Goal: Information Seeking & Learning: Learn about a topic

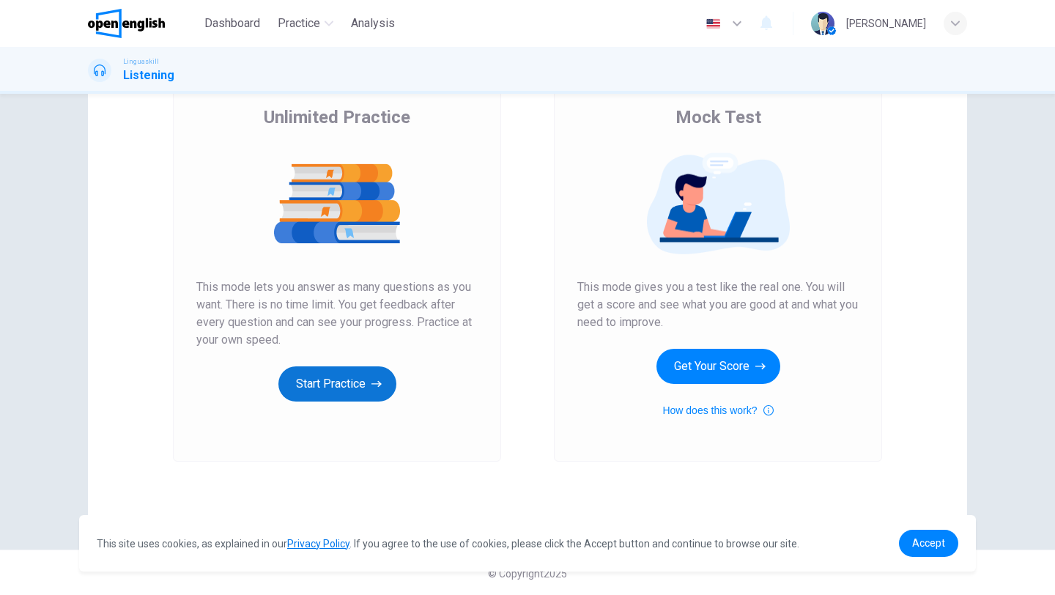
scroll to position [114, 0]
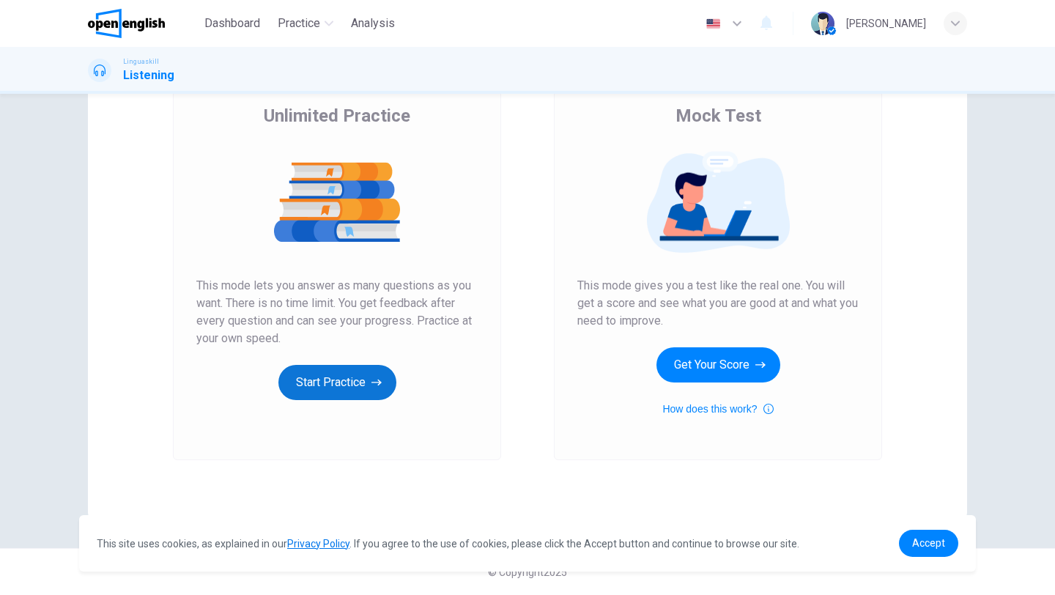
click at [346, 382] on button "Start Practice" at bounding box center [337, 382] width 118 height 35
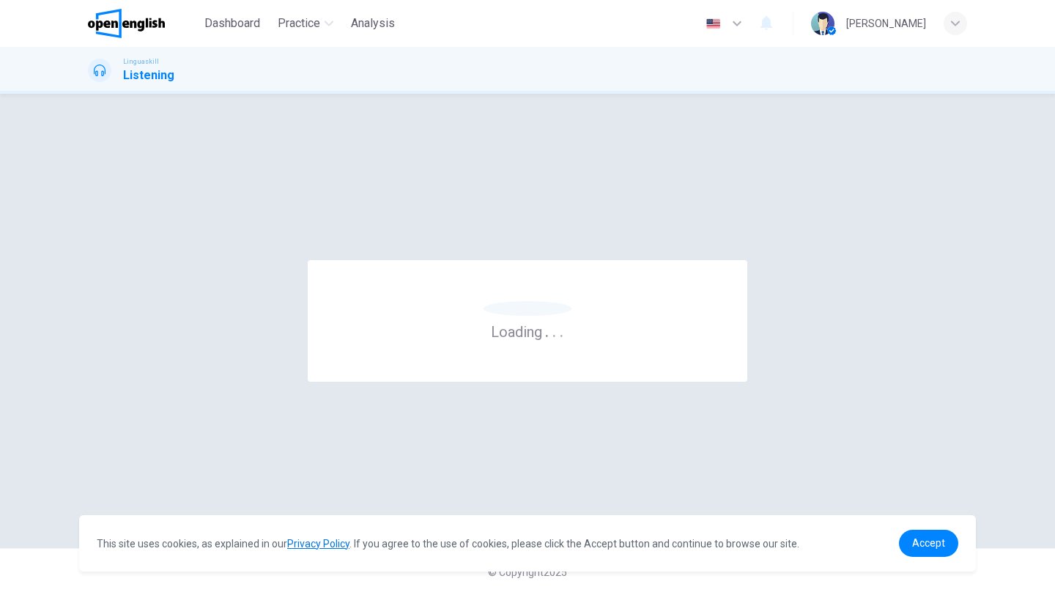
scroll to position [0, 0]
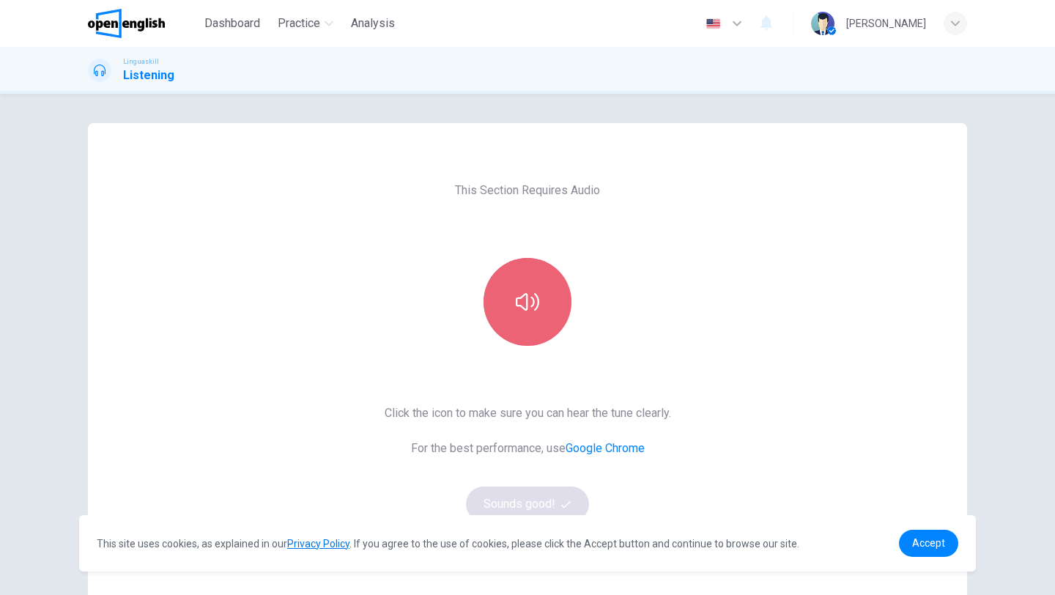
click at [520, 297] on icon "button" at bounding box center [527, 302] width 23 height 18
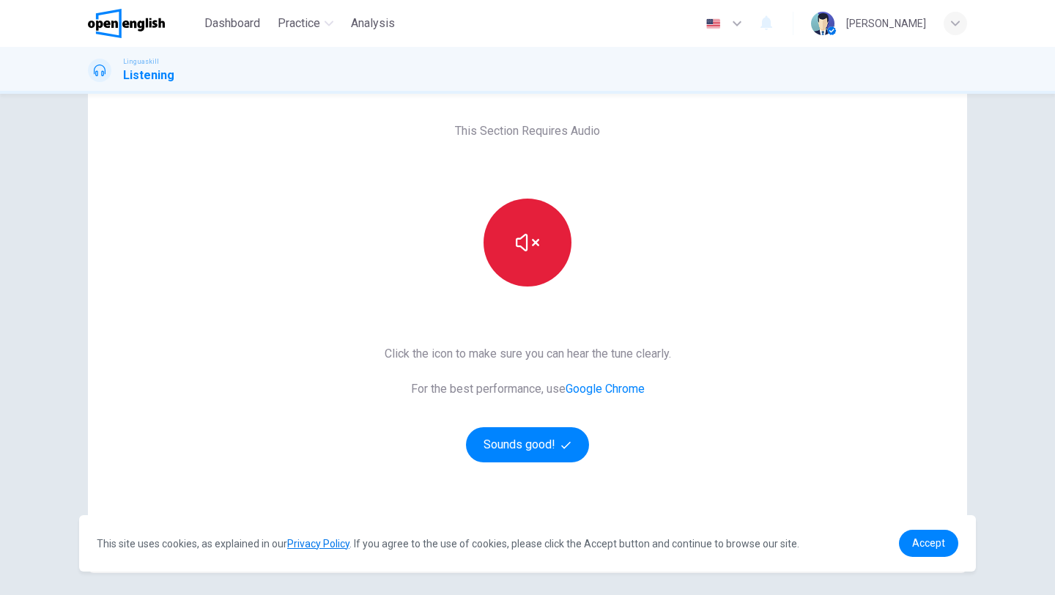
scroll to position [74, 0]
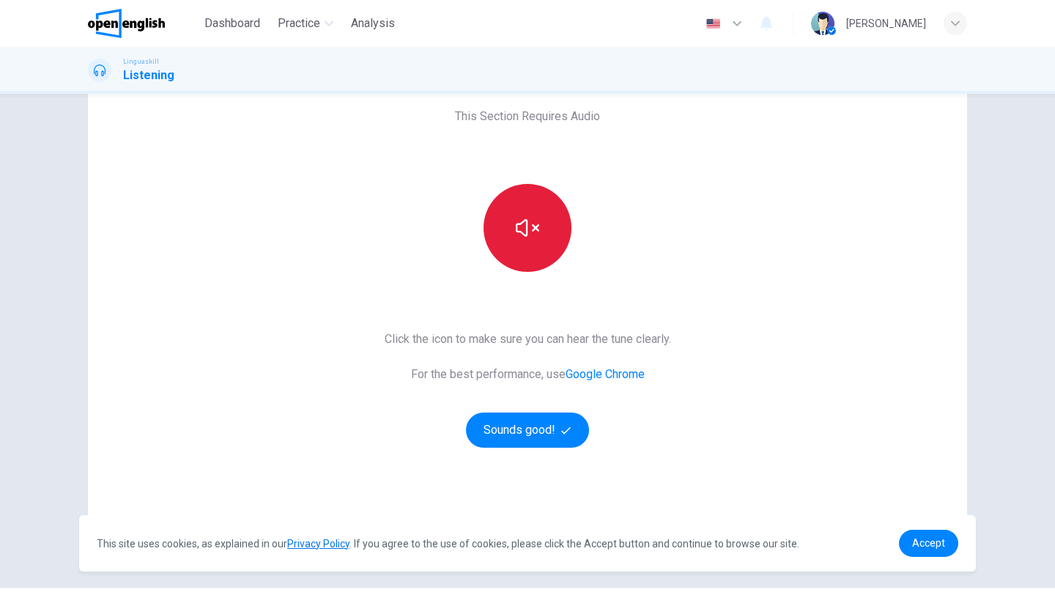
click at [528, 229] on icon "button" at bounding box center [527, 227] width 23 height 23
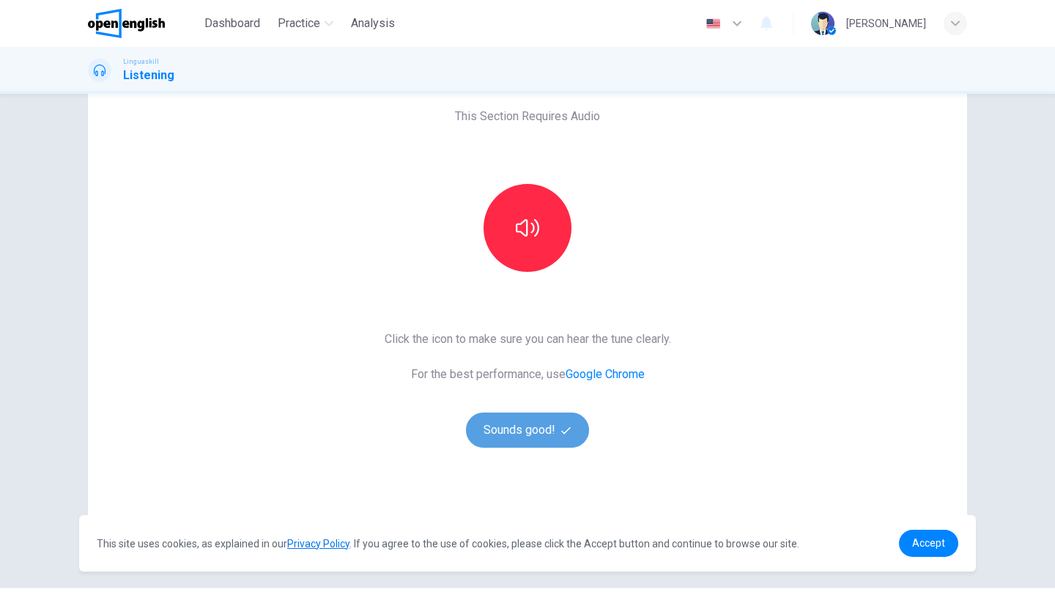
click at [554, 434] on button "Sounds good!" at bounding box center [527, 429] width 123 height 35
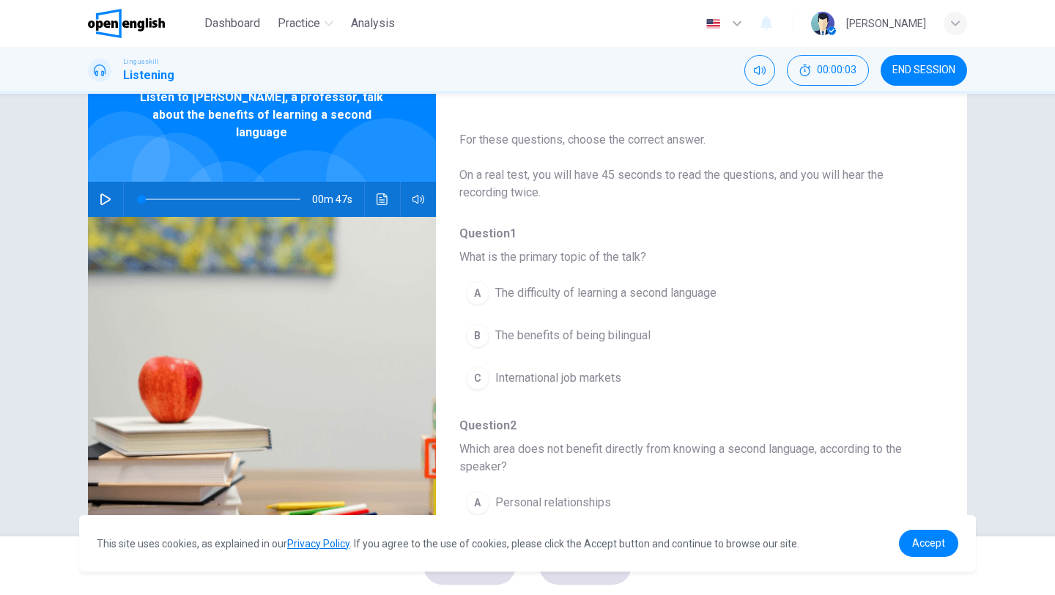
click at [109, 193] on icon "button" at bounding box center [105, 199] width 10 height 12
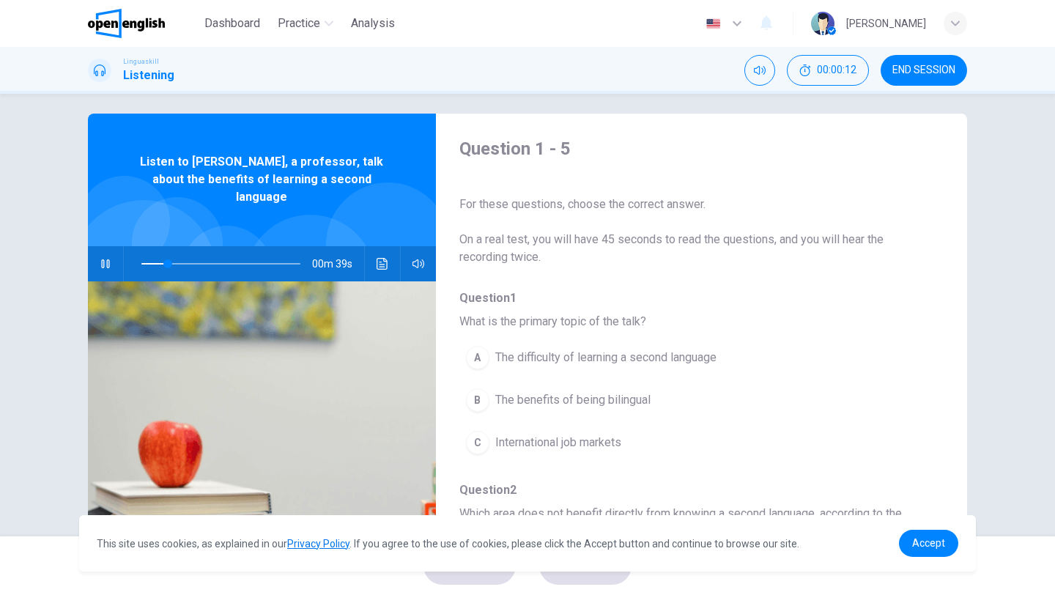
scroll to position [0, 0]
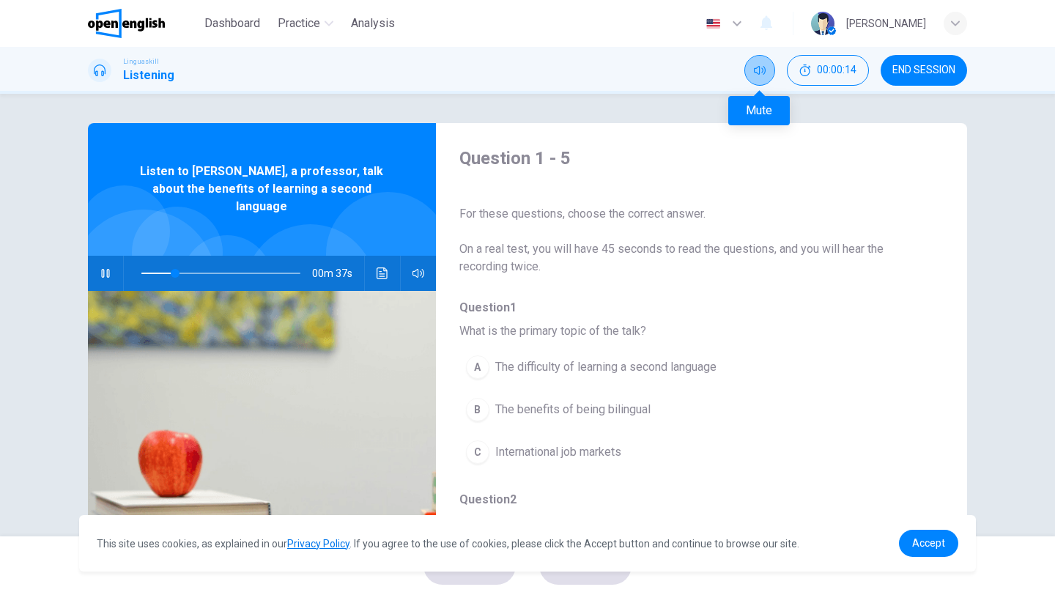
click at [758, 71] on icon "Mute" at bounding box center [760, 70] width 12 height 12
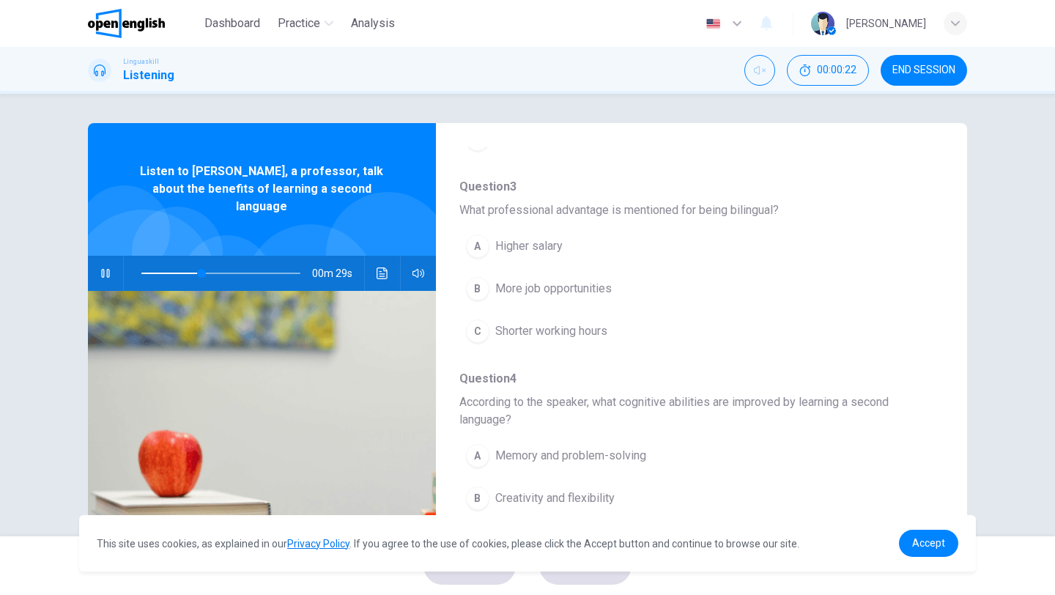
scroll to position [667, 0]
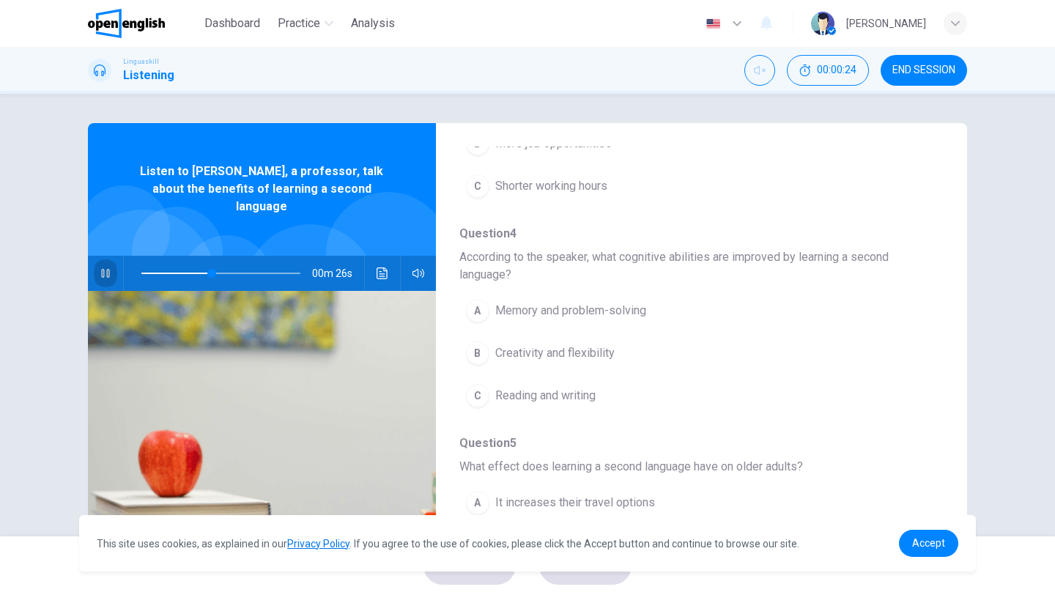
click at [109, 269] on icon "button" at bounding box center [105, 273] width 8 height 9
click at [102, 267] on icon "button" at bounding box center [106, 273] width 12 height 12
click at [750, 68] on button "Unmute" at bounding box center [759, 70] width 31 height 31
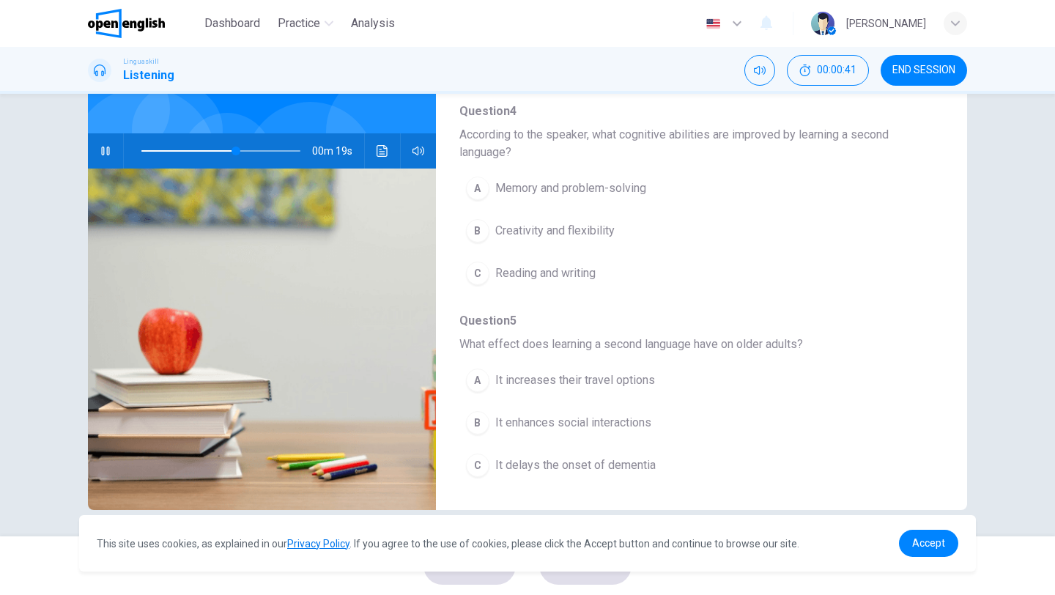
scroll to position [125, 0]
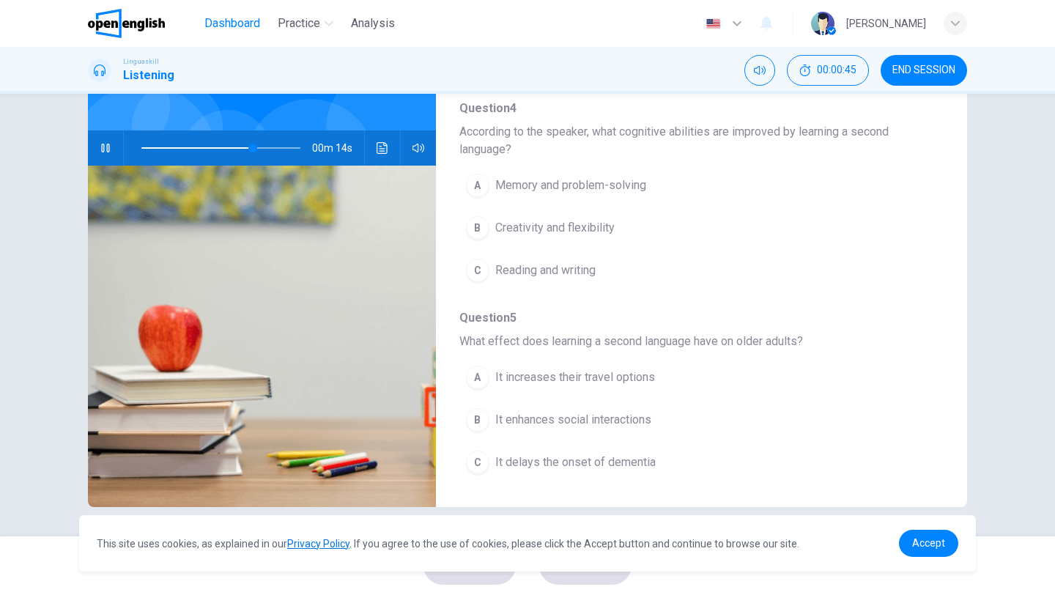
type input "**"
click at [244, 22] on span "Dashboard" at bounding box center [232, 24] width 56 height 18
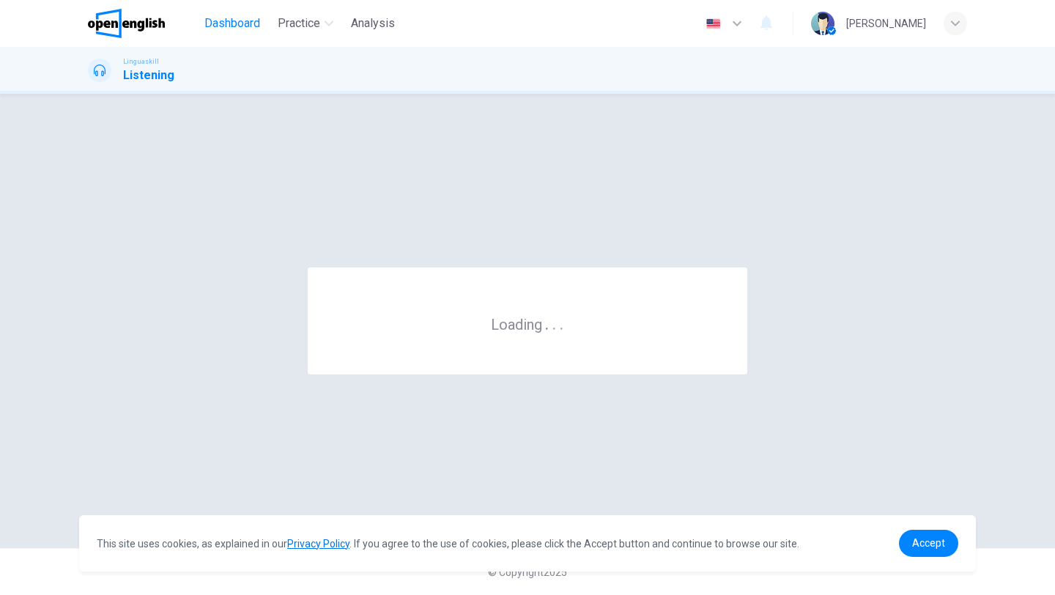
scroll to position [0, 0]
